Goal: Transaction & Acquisition: Purchase product/service

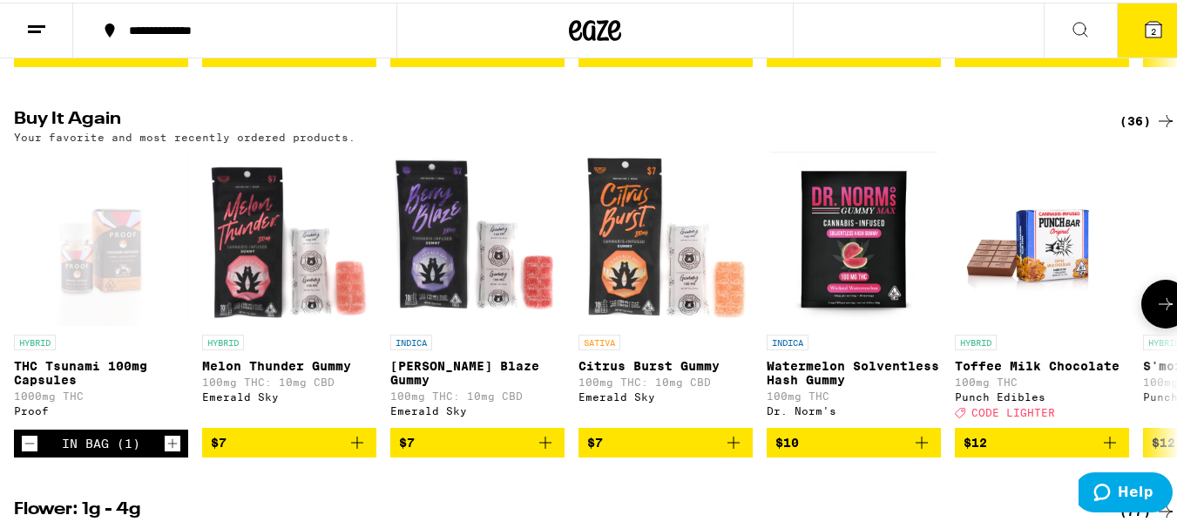
scroll to position [523, 0]
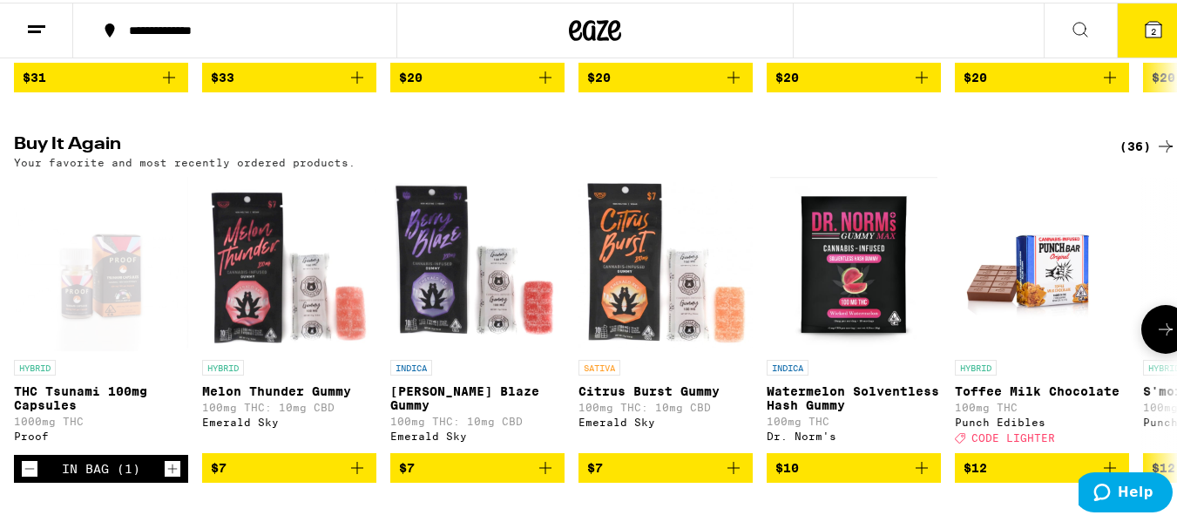
click at [1141, 335] on button at bounding box center [1165, 326] width 49 height 49
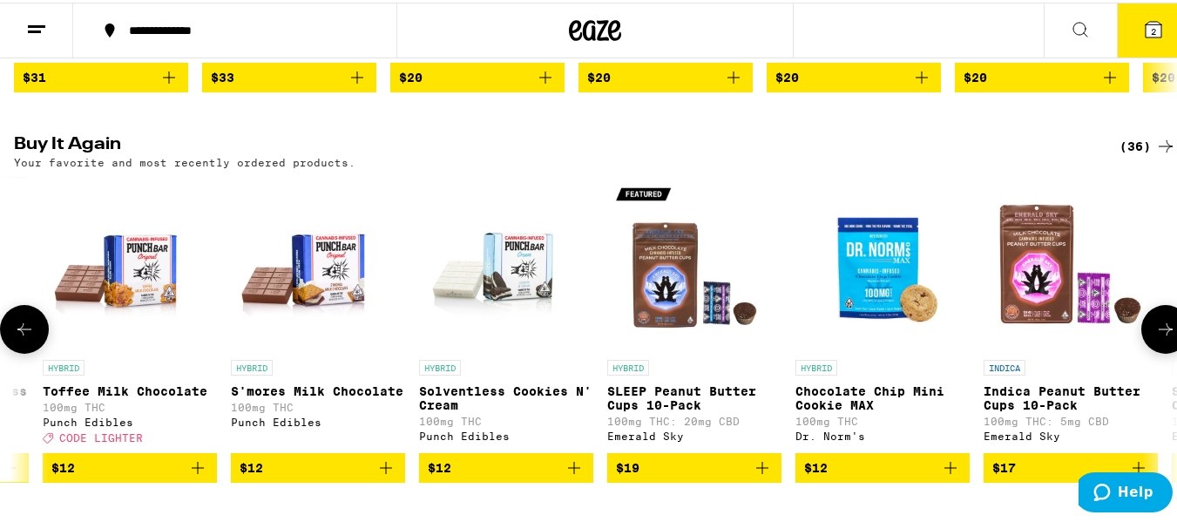
scroll to position [0, 959]
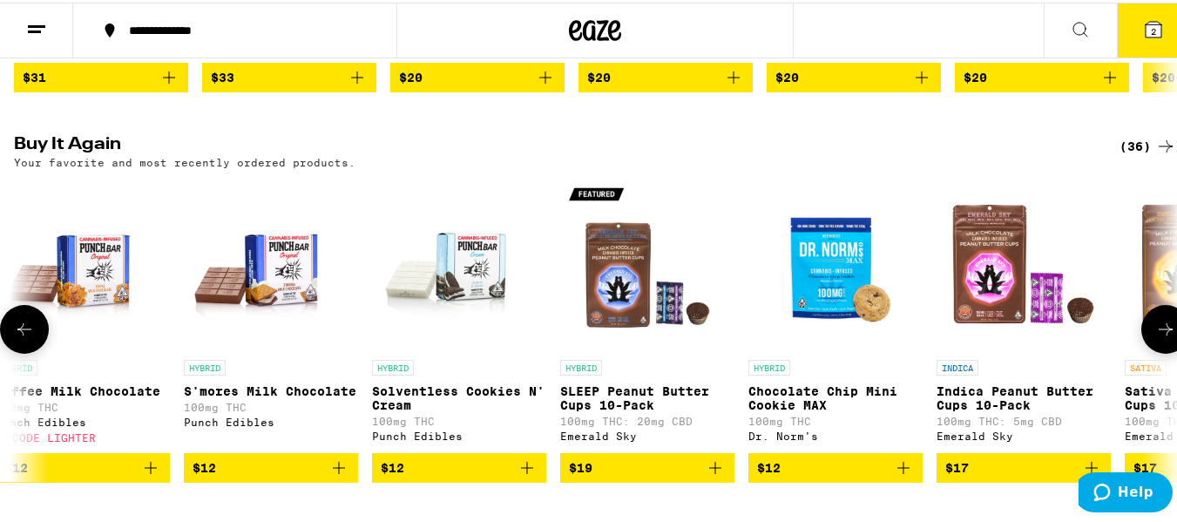
click at [1141, 334] on button at bounding box center [1165, 326] width 49 height 49
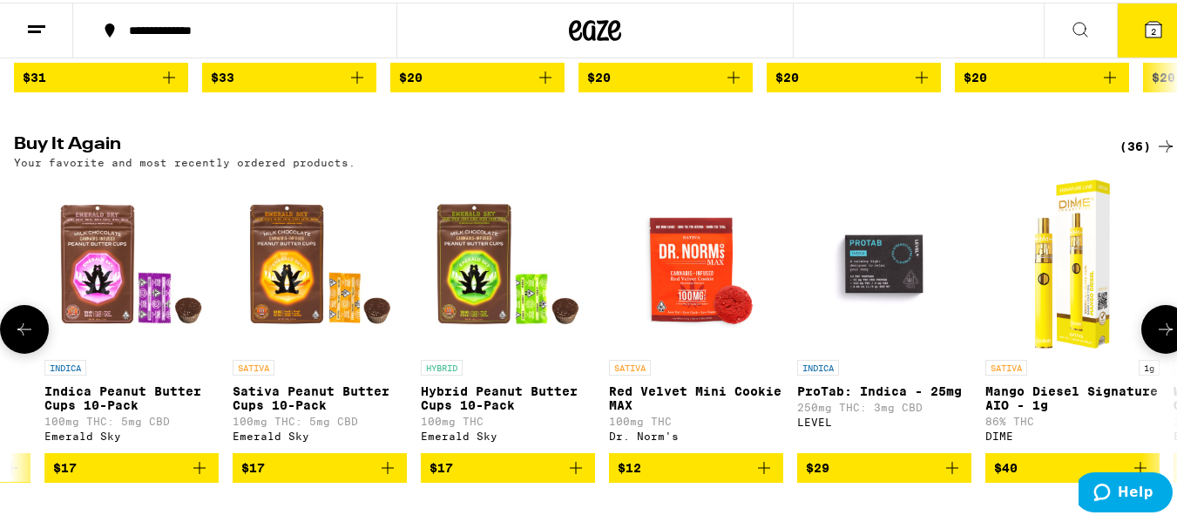
scroll to position [0, 1918]
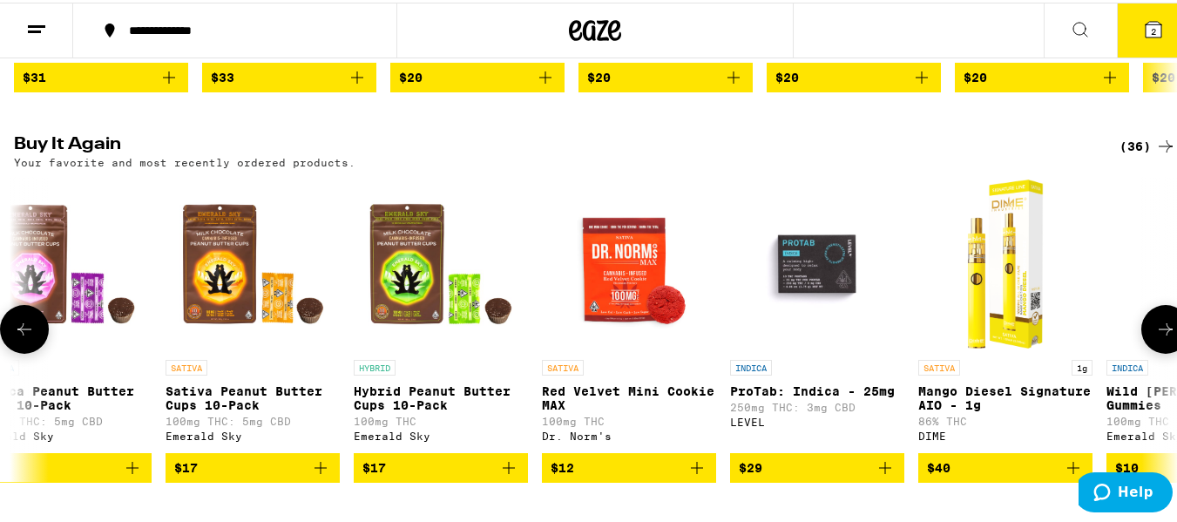
click at [1141, 334] on button at bounding box center [1165, 326] width 49 height 49
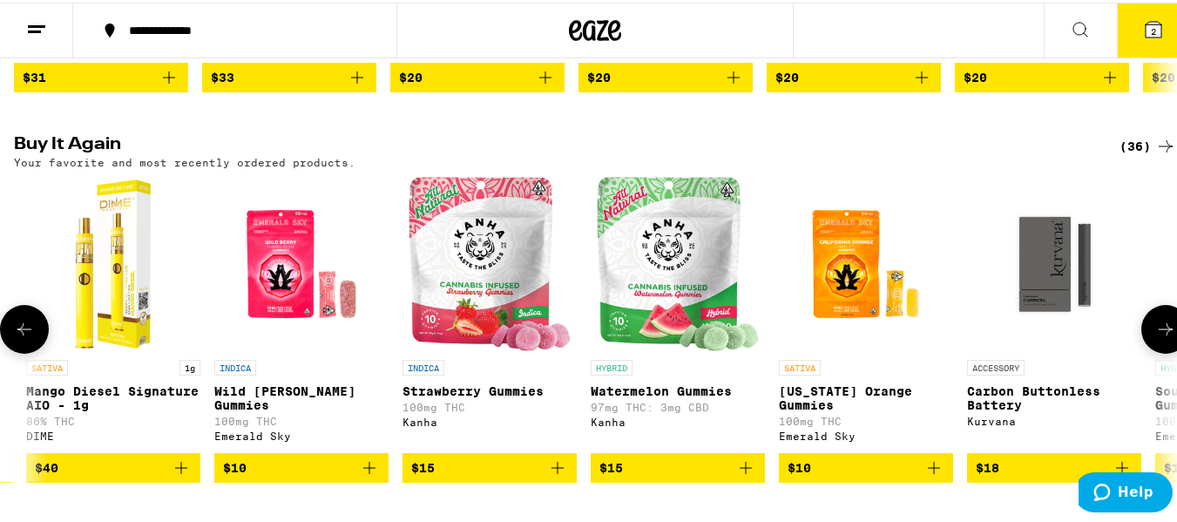
scroll to position [0, 2877]
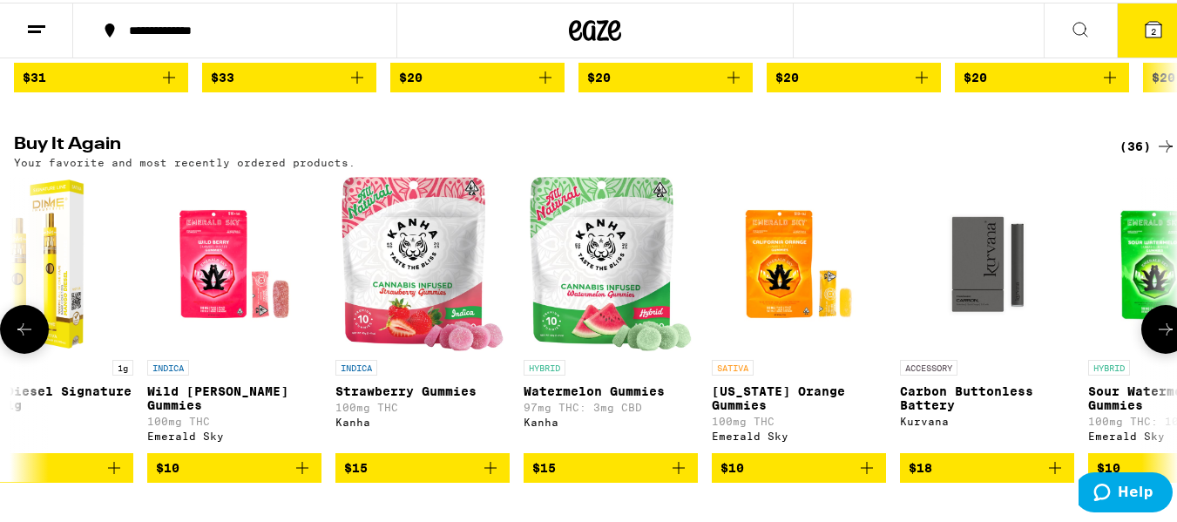
click at [1158, 337] on icon at bounding box center [1165, 326] width 21 height 21
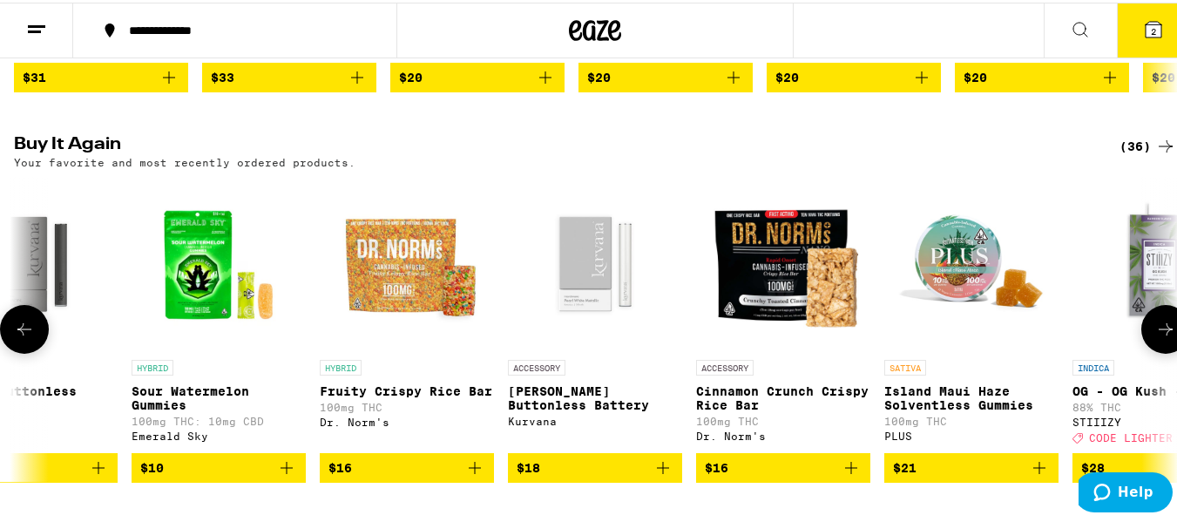
scroll to position [0, 3836]
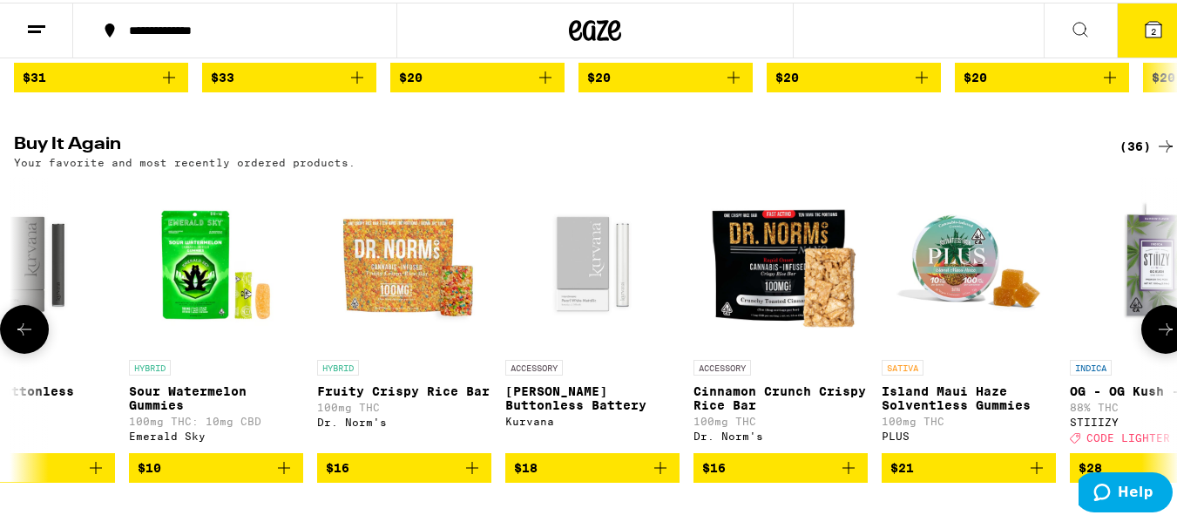
click at [1158, 337] on icon at bounding box center [1165, 326] width 21 height 21
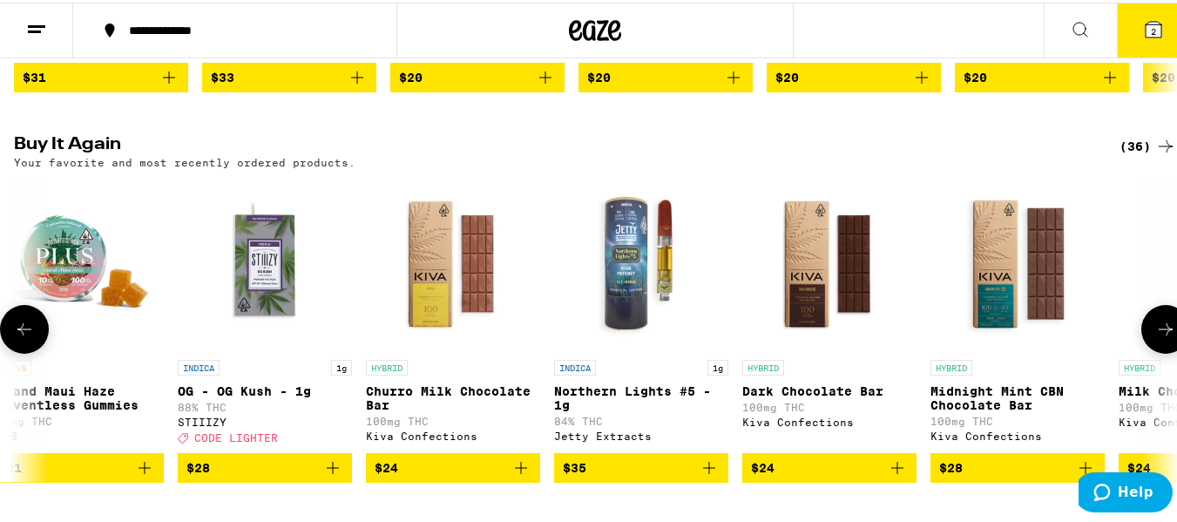
scroll to position [0, 4795]
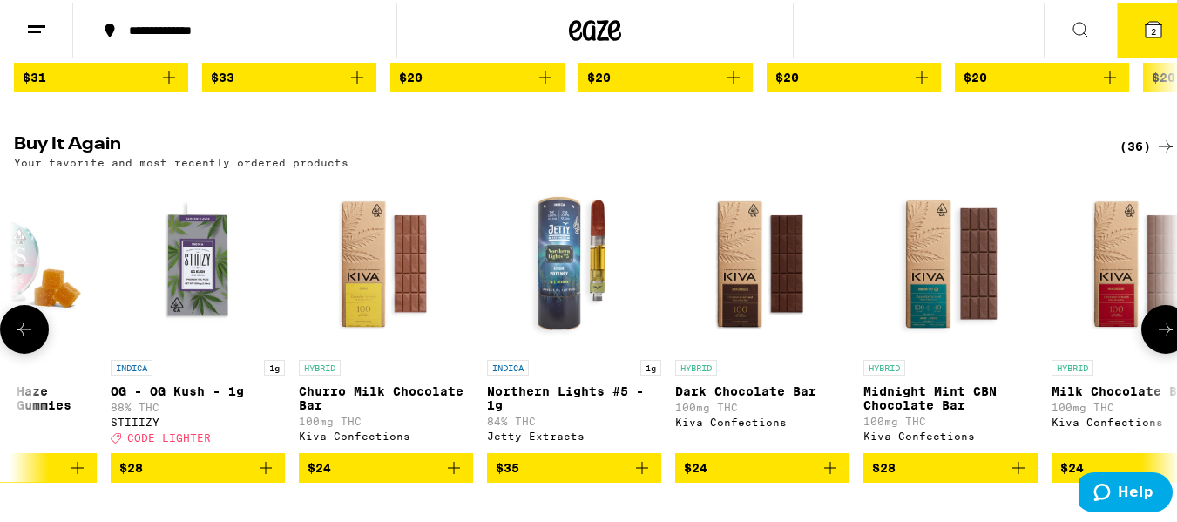
click at [1158, 337] on icon at bounding box center [1165, 326] width 21 height 21
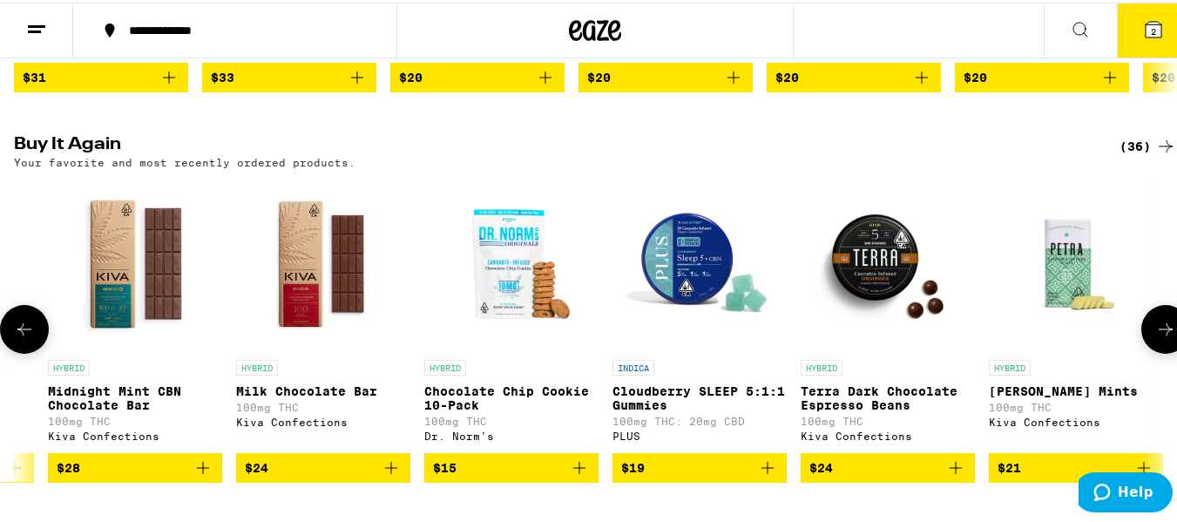
scroll to position [0, 5625]
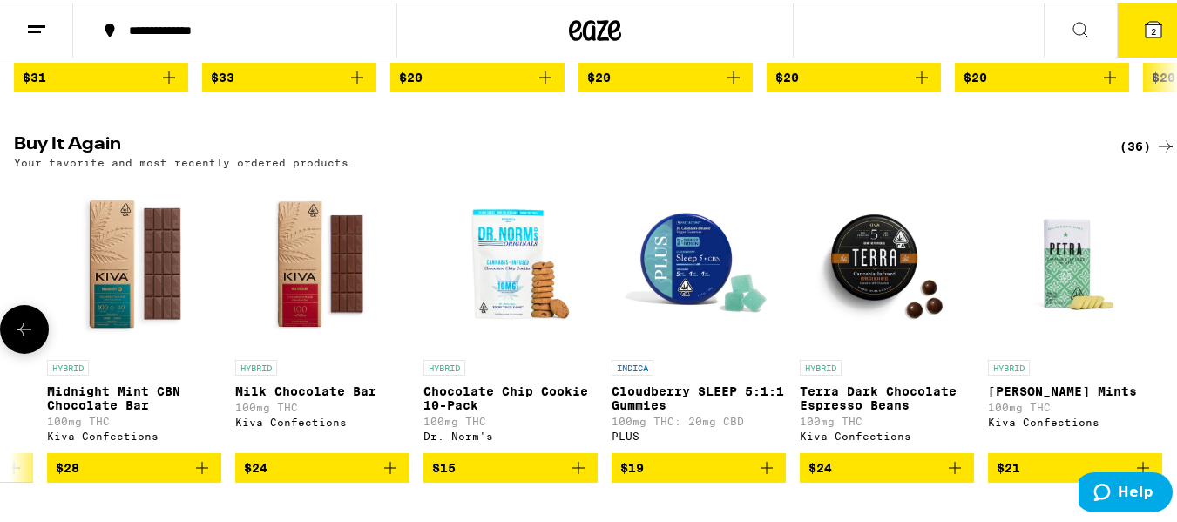
click at [1158, 345] on div at bounding box center [1165, 326] width 49 height 49
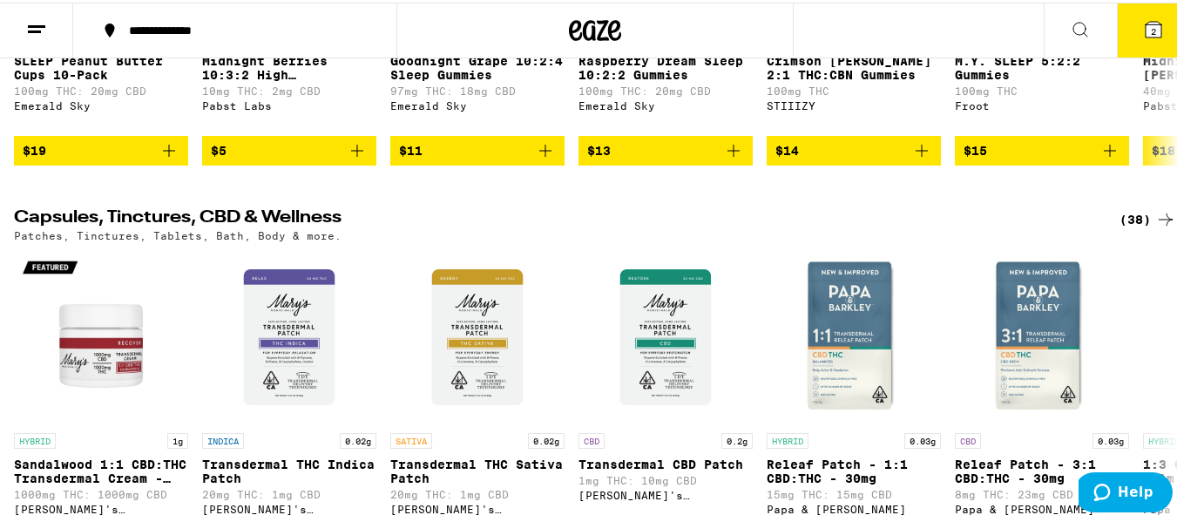
scroll to position [6010, 0]
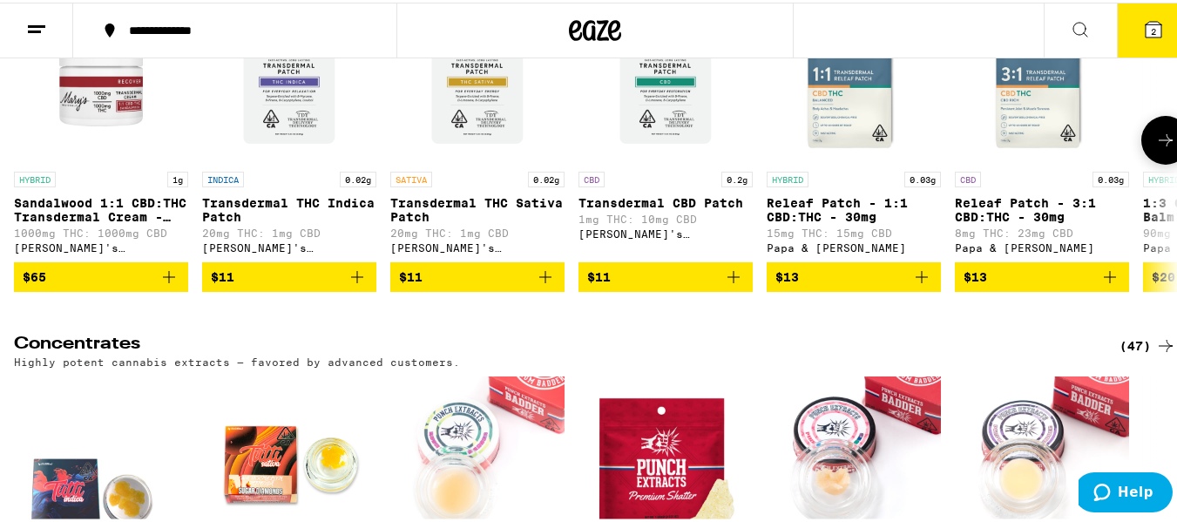
click at [1155, 148] on icon at bounding box center [1165, 137] width 21 height 21
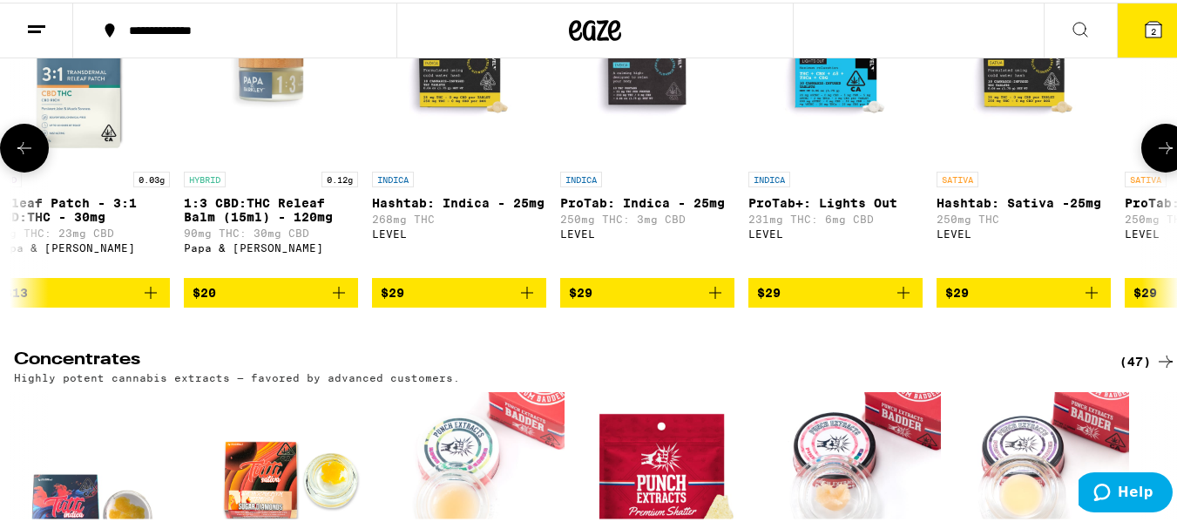
click at [1150, 170] on button at bounding box center [1165, 145] width 49 height 49
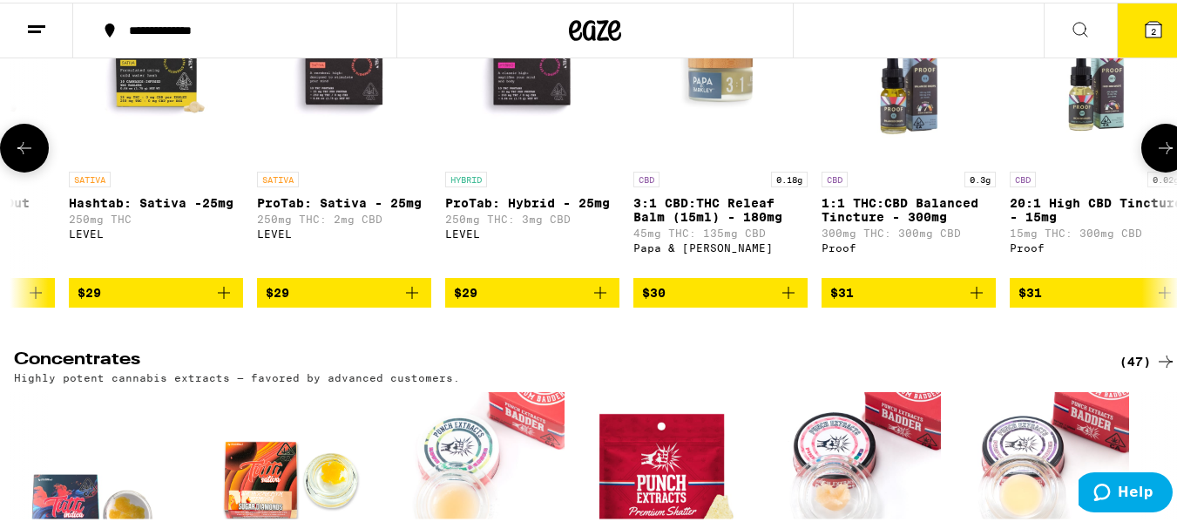
scroll to position [0, 1918]
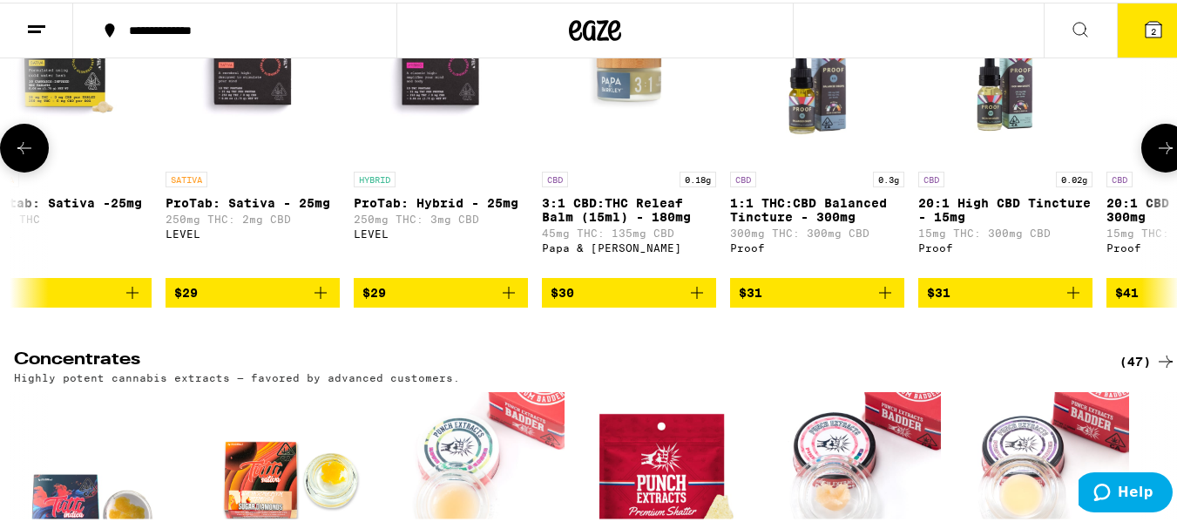
click at [1150, 170] on button at bounding box center [1165, 145] width 49 height 49
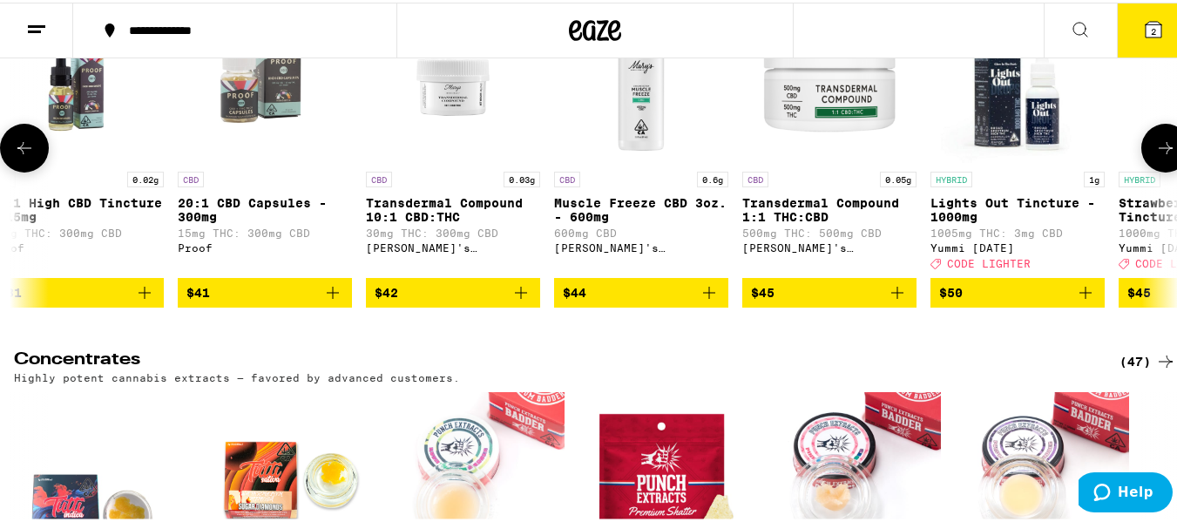
scroll to position [0, 2877]
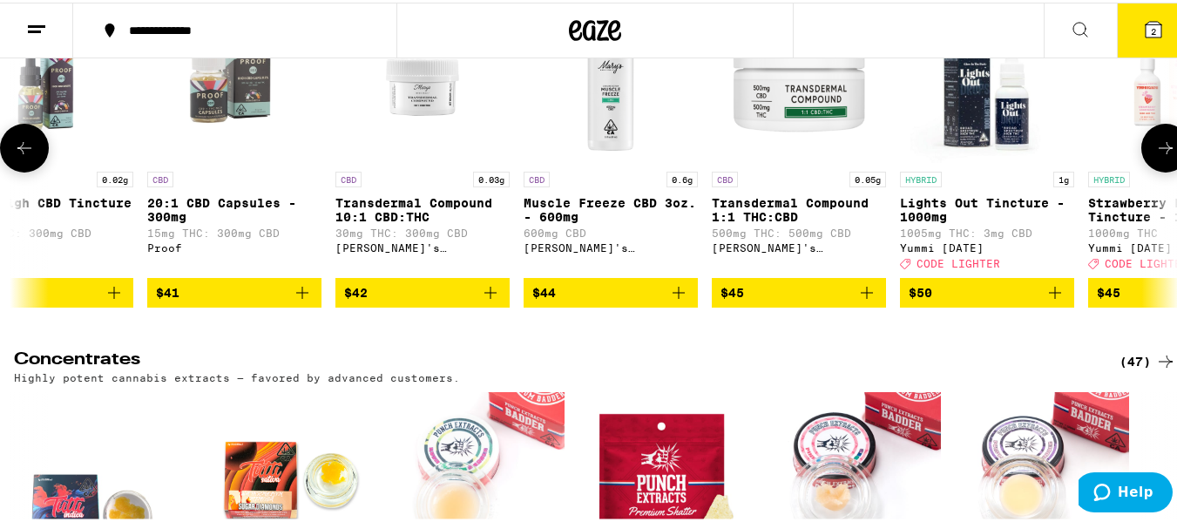
click at [1148, 170] on button at bounding box center [1165, 145] width 49 height 49
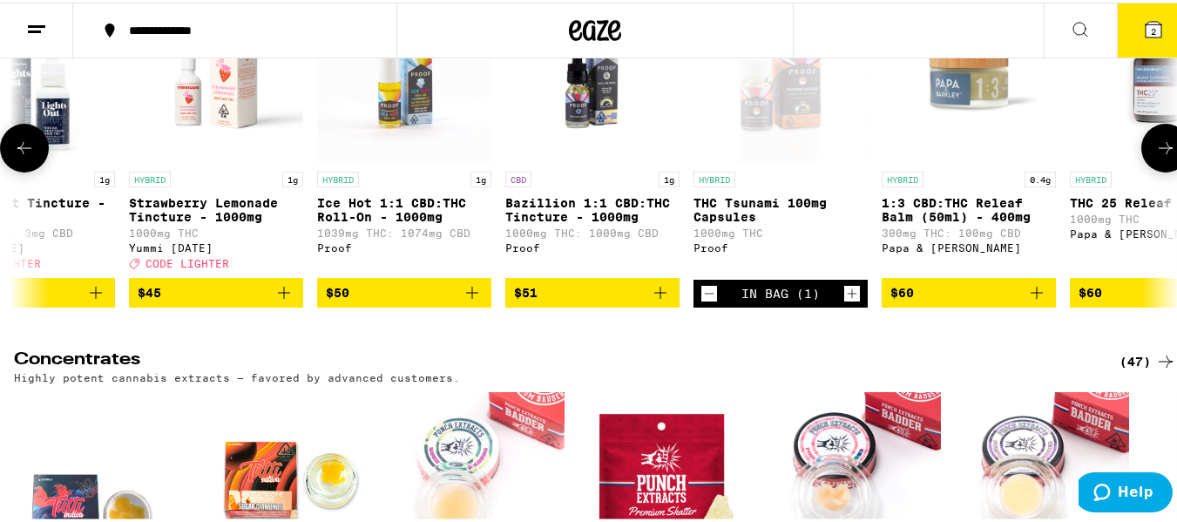
click at [1155, 156] on icon at bounding box center [1165, 145] width 21 height 21
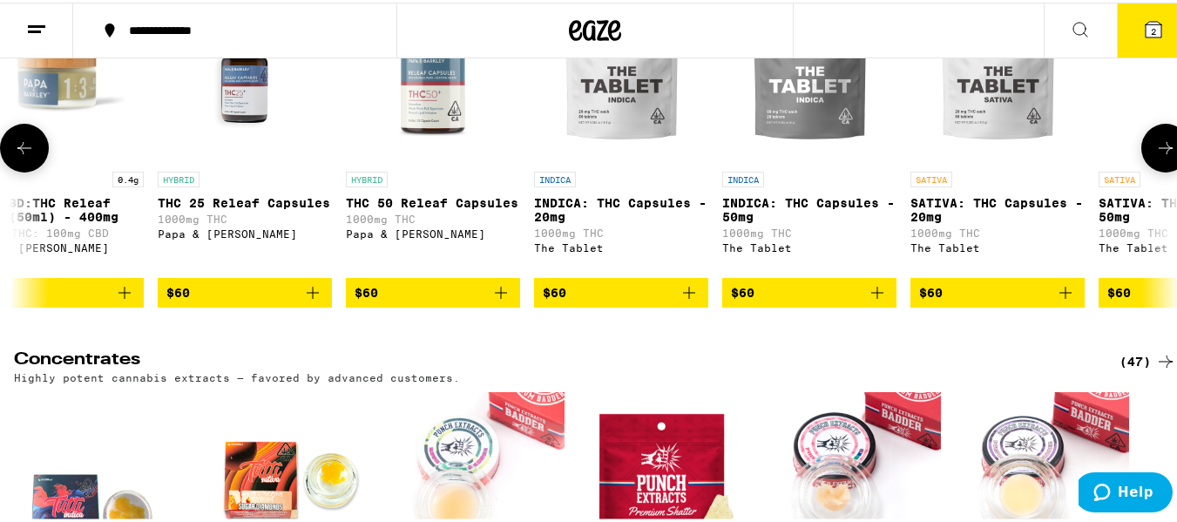
scroll to position [0, 4795]
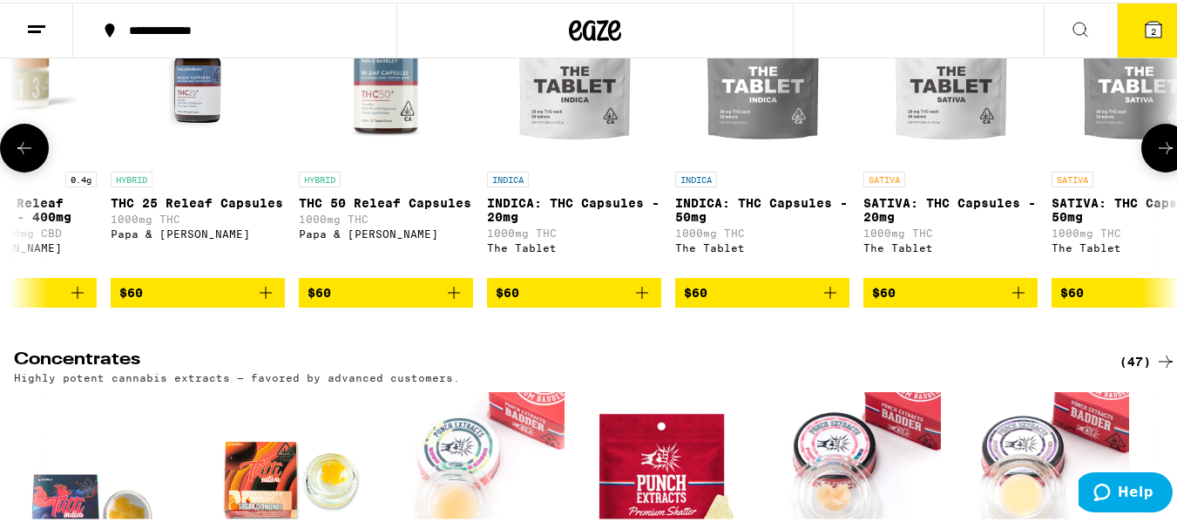
click at [1145, 170] on button at bounding box center [1165, 145] width 49 height 49
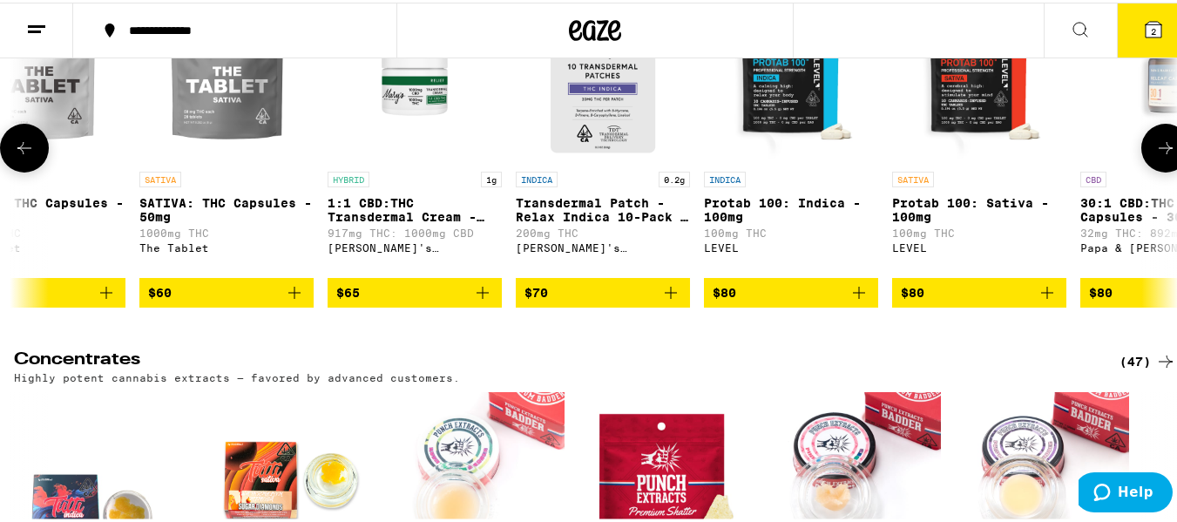
scroll to position [0, 5754]
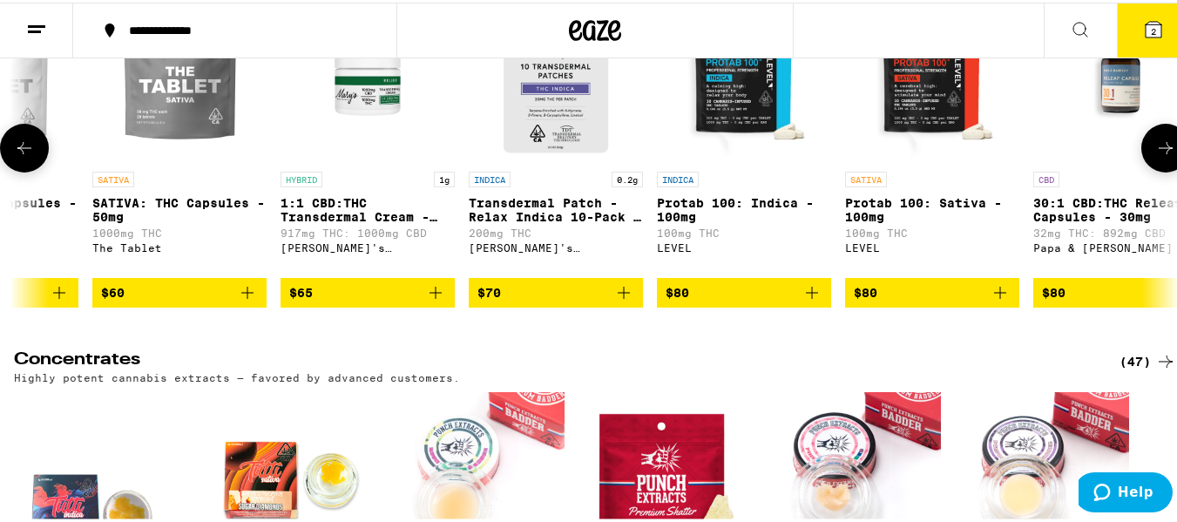
click at [1145, 170] on button at bounding box center [1165, 145] width 49 height 49
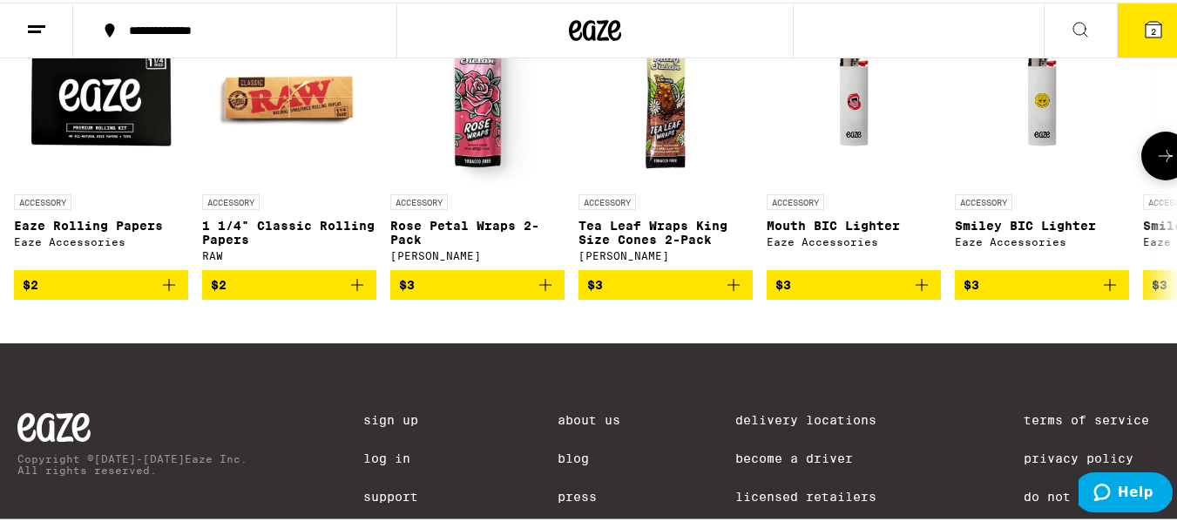
scroll to position [6533, 0]
